Goal: Information Seeking & Learning: Compare options

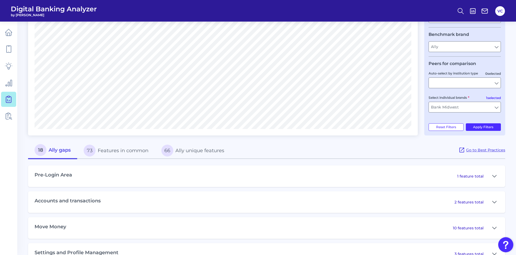
scroll to position [121, 0]
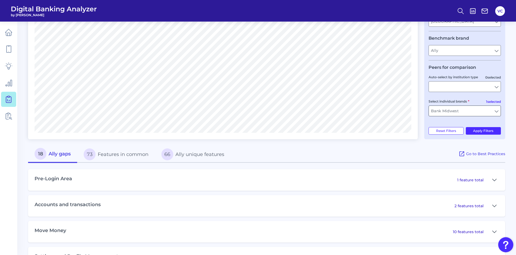
click at [474, 110] on input "Bank Midwest" at bounding box center [465, 111] width 72 height 10
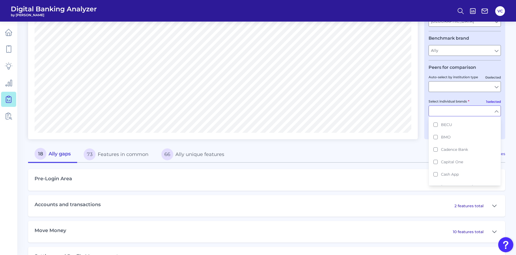
scroll to position [0, 0]
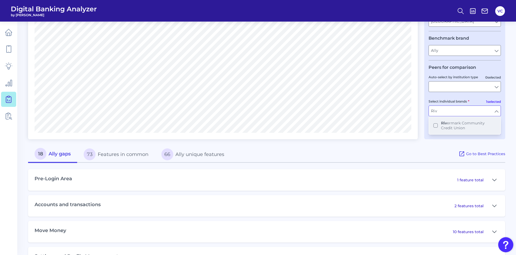
click at [435, 124] on button "Riv ermark Community Credit Union" at bounding box center [464, 125] width 71 height 17
click at [434, 136] on div "User journey Product Checking / Current Account Checking / Current Account Expe…" at bounding box center [464, 30] width 81 height 217
type input "Bank Midwest, Rivermark Community Credit Union"
click at [479, 131] on button "Apply Filters" at bounding box center [483, 131] width 35 height 8
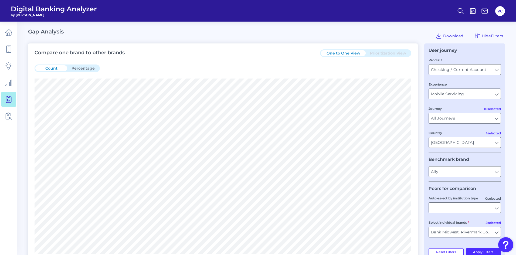
scroll to position [135, 0]
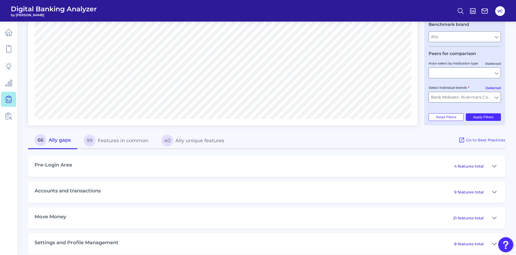
click at [129, 143] on button "99 Features in common" at bounding box center [116, 140] width 78 height 17
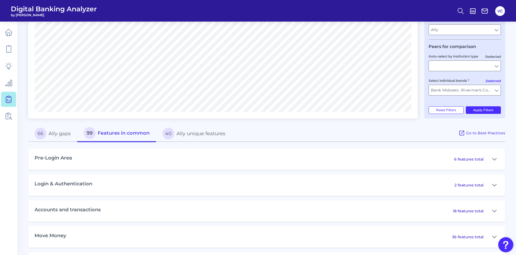
scroll to position [162, 0]
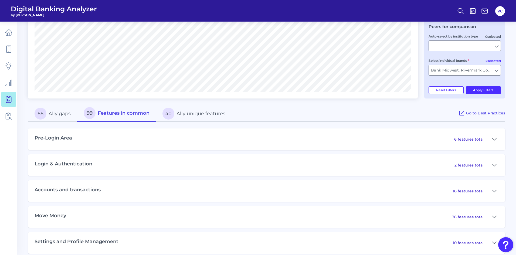
click at [101, 220] on div "Move Money 36 features total" at bounding box center [266, 217] width 477 height 22
click at [495, 215] on icon at bounding box center [494, 217] width 4 height 6
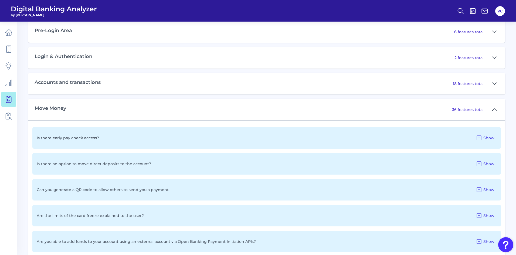
scroll to position [270, 0]
click at [478, 164] on icon at bounding box center [478, 163] width 6 height 6
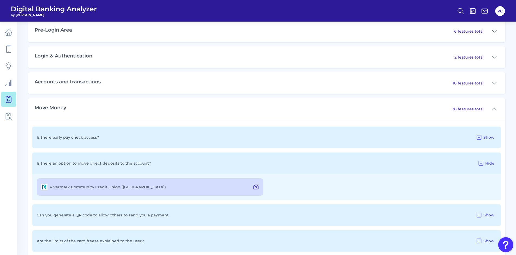
click at [259, 186] on icon at bounding box center [255, 187] width 6 height 6
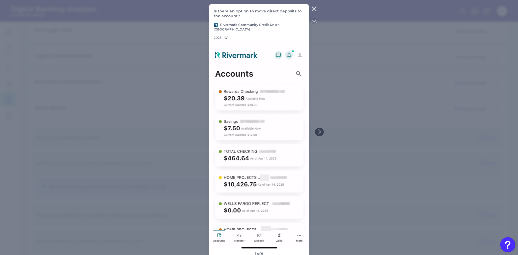
click at [312, 10] on icon at bounding box center [314, 8] width 6 height 6
